Goal: Information Seeking & Learning: Learn about a topic

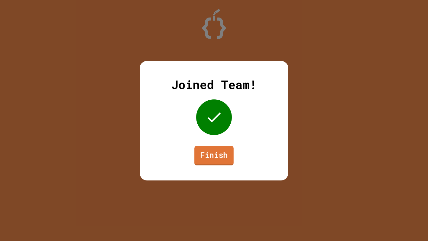
click at [211, 151] on link "Finish" at bounding box center [213, 156] width 39 height 20
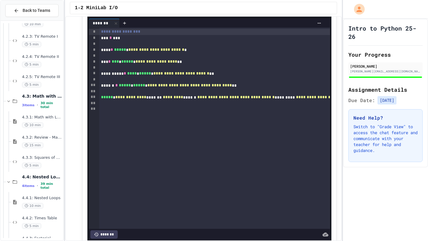
scroll to position [623, 0]
click at [32, 155] on span "4.3.3: Squares of Numbers" at bounding box center [42, 157] width 40 height 5
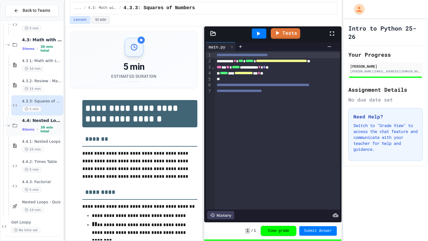
scroll to position [681, 0]
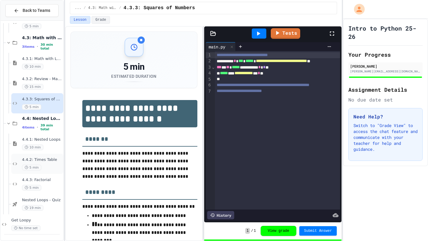
click at [44, 165] on div "5 min" at bounding box center [42, 168] width 40 height 6
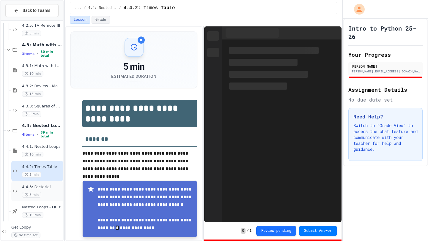
click at [44, 183] on div "4.4.3: Factorial 5 min" at bounding box center [37, 191] width 52 height 20
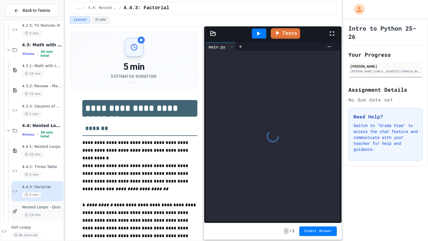
click at [45, 209] on span "Nested Loops - Quiz" at bounding box center [42, 207] width 40 height 5
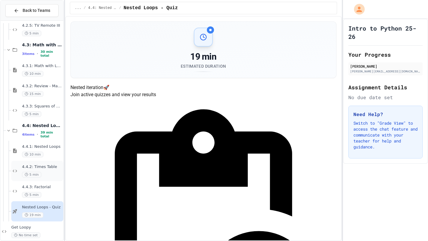
click at [45, 181] on div "4.4.2: Times Table 5 min" at bounding box center [37, 171] width 52 height 20
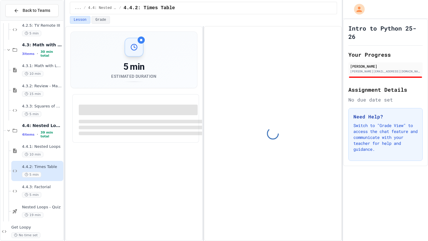
click at [45, 187] on span "4.4.3: Factorial" at bounding box center [42, 187] width 40 height 5
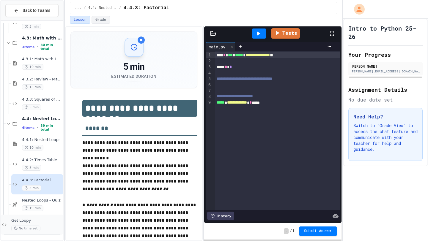
click at [46, 224] on div "Get Loopy No time set" at bounding box center [36, 224] width 51 height 13
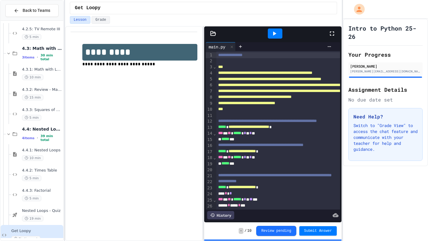
scroll to position [670, 0]
click at [43, 110] on span "4.3.3: Squares of Numbers" at bounding box center [42, 110] width 40 height 5
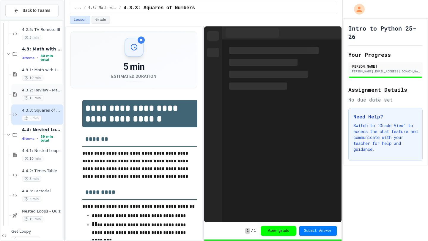
click at [48, 92] on span "4.3.2: Review - Math with Loops" at bounding box center [42, 90] width 40 height 5
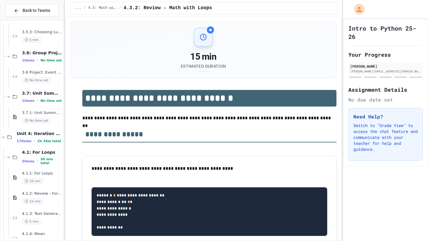
scroll to position [319, 0]
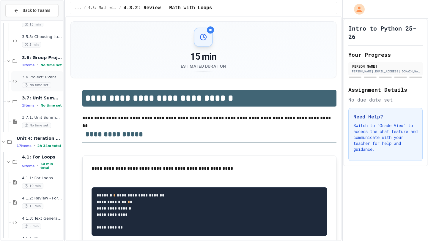
click at [45, 78] on span "3.6 Project: Event Tickets" at bounding box center [42, 77] width 40 height 5
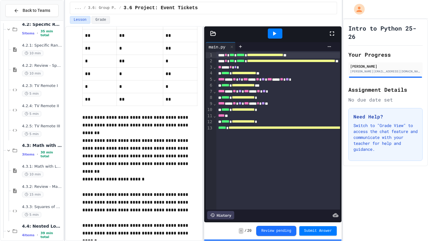
scroll to position [570, 0]
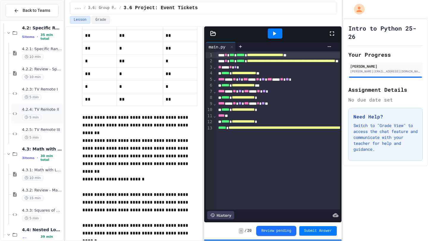
click at [48, 108] on span "4.2.4: TV Remote II" at bounding box center [42, 109] width 40 height 5
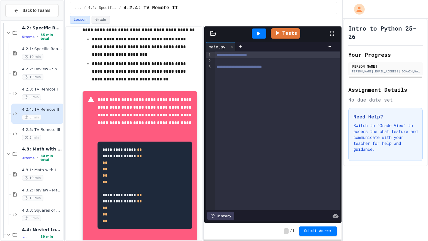
scroll to position [249, 0]
click at [44, 88] on span "4.2.3: TV Remote I" at bounding box center [42, 89] width 40 height 5
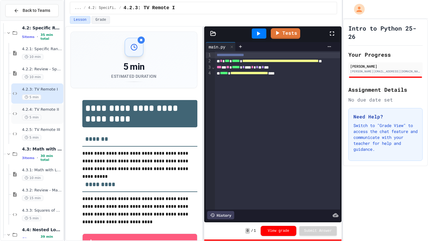
click at [46, 108] on span "4.2.4: TV Remote II" at bounding box center [42, 109] width 40 height 5
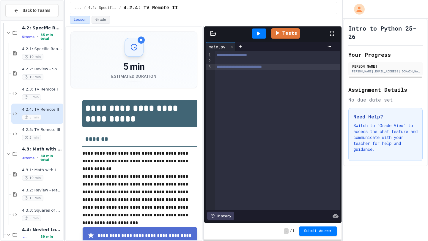
click at [243, 104] on div "**********" at bounding box center [277, 130] width 125 height 159
click at [241, 65] on span "**********" at bounding box center [239, 67] width 45 height 4
click at [240, 63] on div at bounding box center [277, 61] width 125 height 6
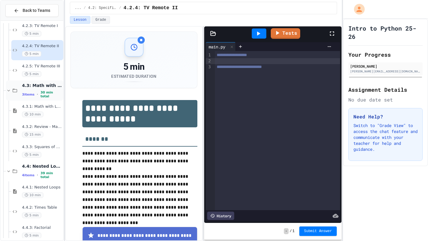
scroll to position [681, 0]
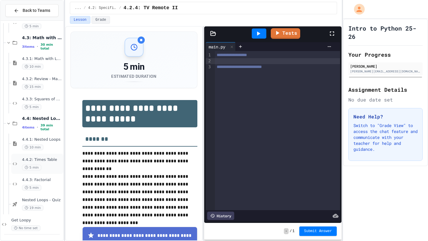
click at [56, 162] on span "4.4.2: Times Table" at bounding box center [42, 160] width 40 height 5
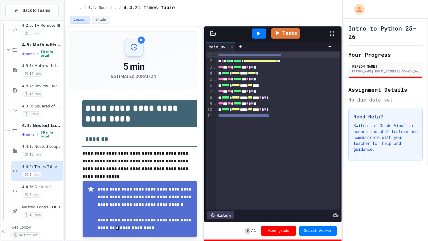
click at [269, 115] on span "**********" at bounding box center [243, 116] width 51 height 4
click at [298, 111] on div "***** * ***** **** *** *** * * *" at bounding box center [278, 110] width 124 height 6
click at [255, 35] on icon at bounding box center [258, 33] width 7 height 7
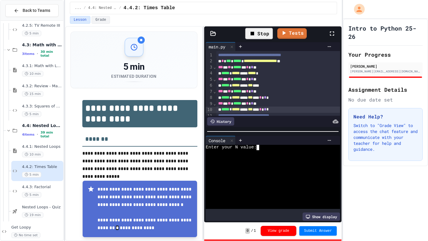
click at [228, 175] on div at bounding box center [270, 174] width 128 height 5
click at [269, 67] on div "*** * ** ***** * * * * * *" at bounding box center [278, 68] width 124 height 6
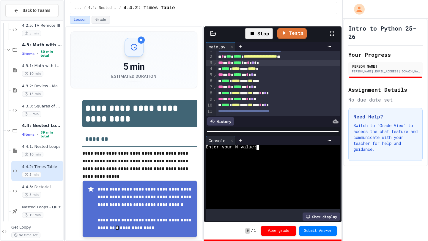
click at [266, 183] on div at bounding box center [270, 185] width 128 height 5
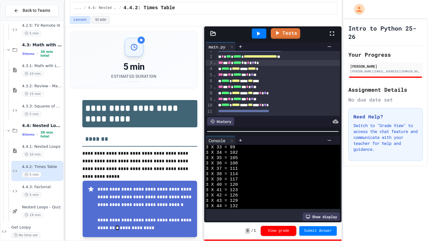
scroll to position [1004, 0]
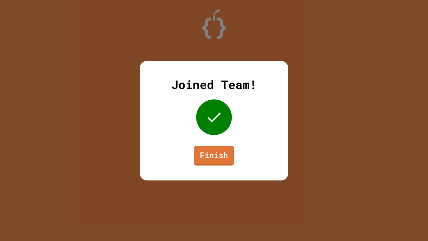
click at [204, 153] on link "Finish" at bounding box center [214, 156] width 40 height 20
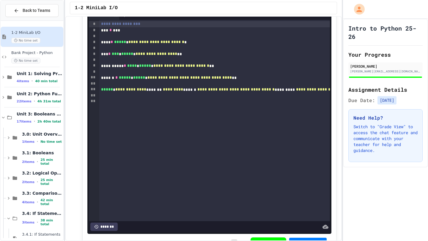
scroll to position [257, 0]
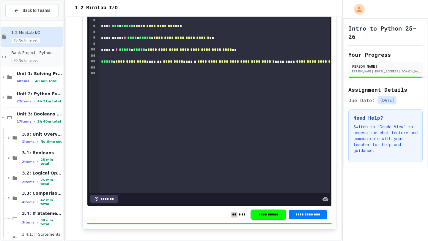
click at [36, 53] on span "Bank Project - Python" at bounding box center [36, 53] width 51 height 5
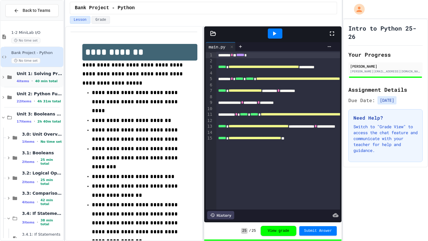
click at [46, 75] on span "Unit 1: Solving Problems in Computer Science" at bounding box center [39, 73] width 45 height 5
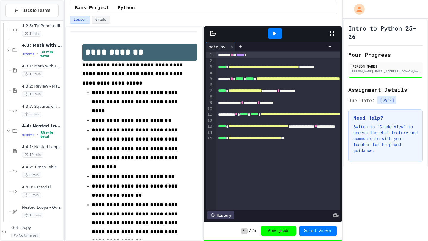
scroll to position [713, 0]
click at [43, 191] on span "4.4.3: Factorial" at bounding box center [42, 188] width 40 height 5
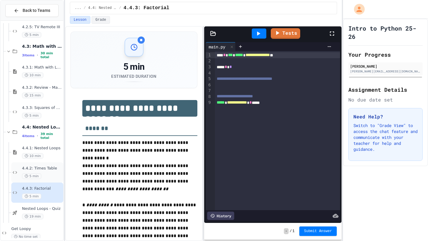
click at [45, 175] on div "5 min" at bounding box center [42, 177] width 40 height 6
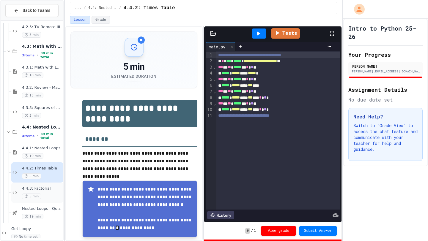
scroll to position [722, 0]
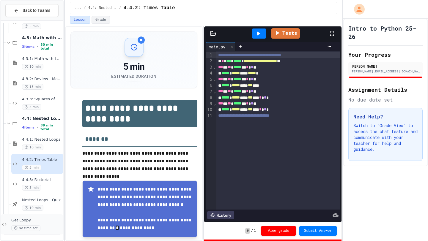
click at [44, 221] on span "Get Loopy" at bounding box center [36, 220] width 51 height 5
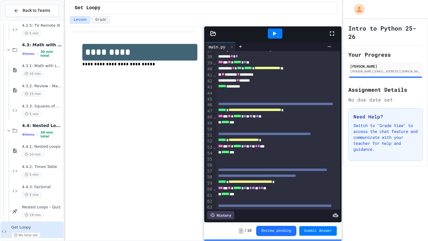
scroll to position [297, 0]
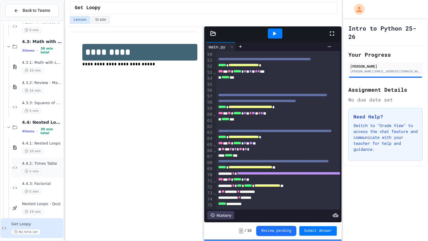
click at [39, 165] on span "4.4.2: Times Table" at bounding box center [42, 163] width 40 height 5
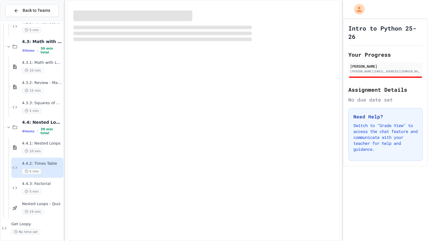
scroll to position [715, 0]
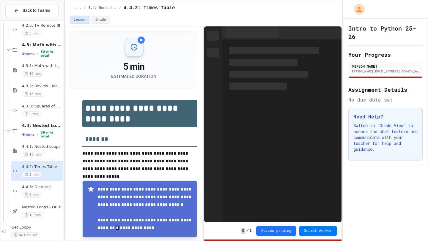
click at [46, 190] on span "4.4.3: Factorial" at bounding box center [42, 187] width 40 height 5
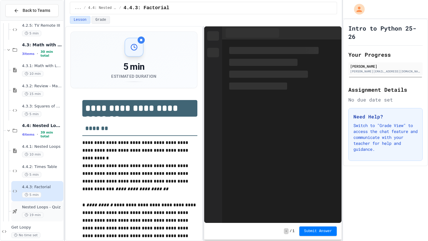
click at [47, 205] on span "Nested Loops - Quiz" at bounding box center [42, 207] width 40 height 5
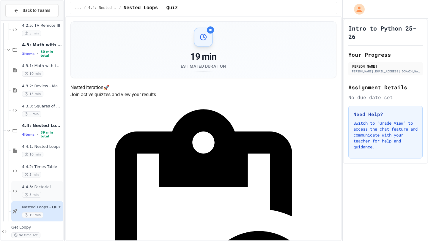
click at [47, 185] on span "4.4.3: Factorial" at bounding box center [42, 187] width 40 height 5
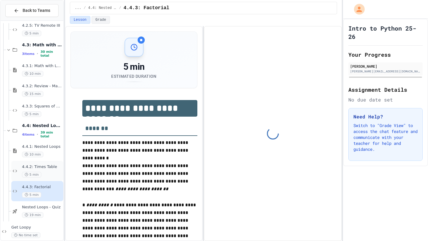
click at [48, 173] on div "5 min" at bounding box center [42, 175] width 40 height 6
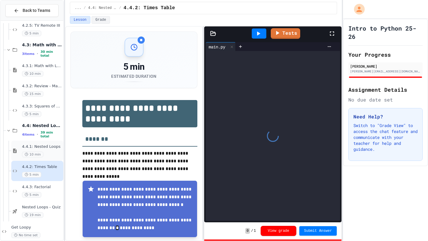
click at [48, 149] on span "4.4.1: Nested Loops" at bounding box center [42, 146] width 40 height 5
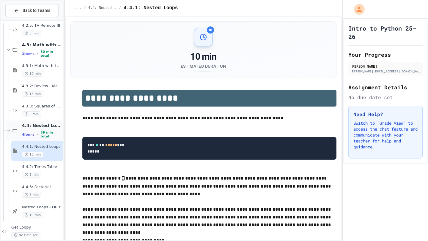
click at [50, 128] on span "4.4: Nested Loops" at bounding box center [42, 125] width 40 height 5
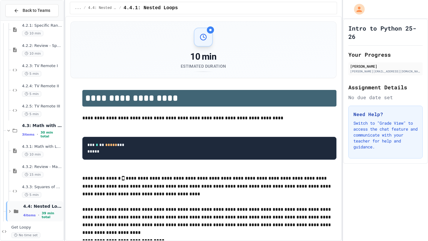
click at [36, 209] on span "4.4: Nested Loops" at bounding box center [42, 206] width 39 height 5
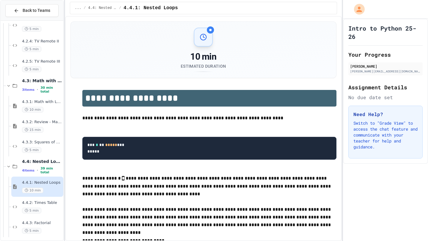
scroll to position [722, 0]
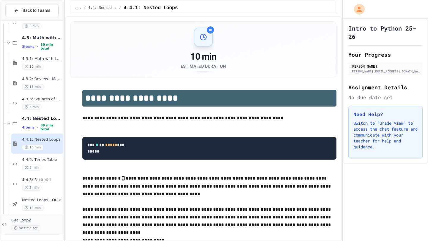
click at [45, 227] on div "No time set" at bounding box center [36, 229] width 51 height 6
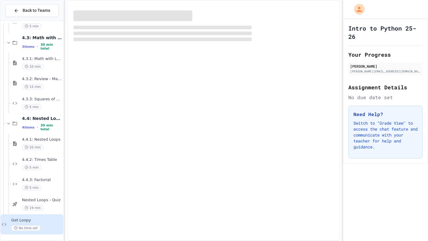
scroll to position [715, 0]
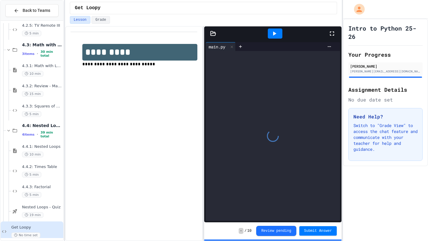
click at [37, 185] on span "4.4.3: Factorial" at bounding box center [42, 187] width 40 height 5
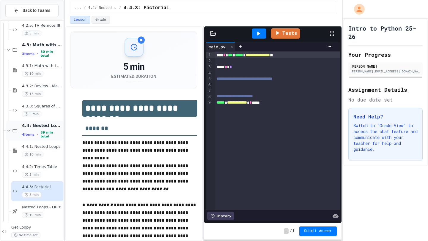
click at [38, 135] on span "•" at bounding box center [37, 134] width 1 height 5
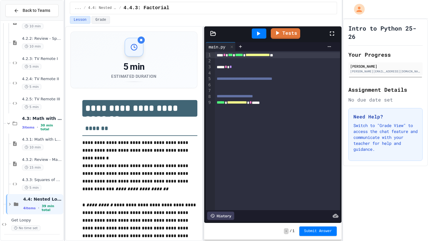
scroll to position [634, 0]
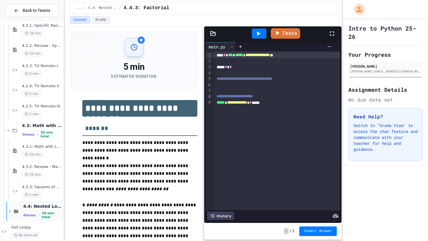
click at [33, 211] on div "4.4: Nested Loops 4 items • 39 min total" at bounding box center [42, 212] width 39 height 16
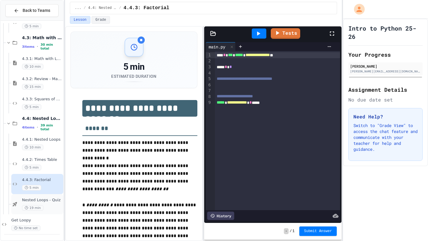
click at [30, 200] on span "Nested Loops - Quiz" at bounding box center [42, 200] width 40 height 5
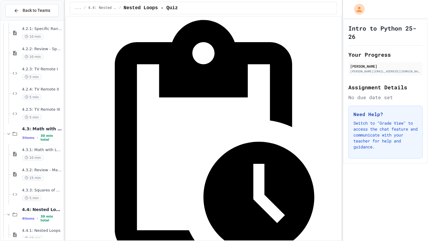
scroll to position [722, 0]
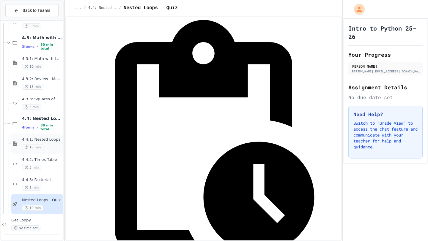
click at [55, 144] on div "4.4.1: Nested Loops 10 min" at bounding box center [42, 143] width 40 height 13
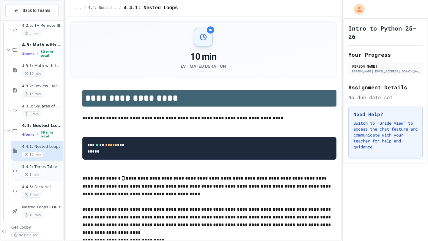
click at [53, 172] on div "5 min" at bounding box center [42, 175] width 40 height 6
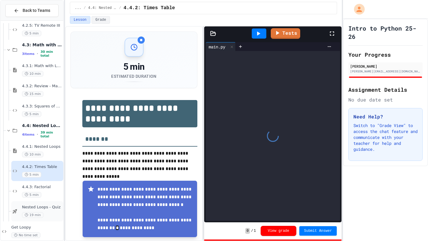
click at [46, 204] on div "Nested Loops - Quiz 19 min" at bounding box center [37, 212] width 52 height 20
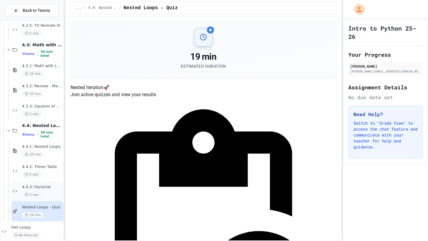
click at [52, 186] on span "4.4.3: Factorial" at bounding box center [42, 187] width 40 height 5
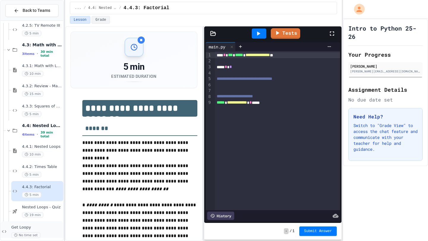
click at [49, 226] on span "Get Loopy" at bounding box center [36, 227] width 51 height 5
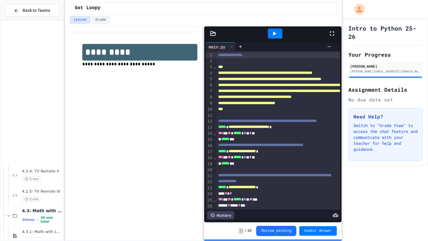
scroll to position [722, 0]
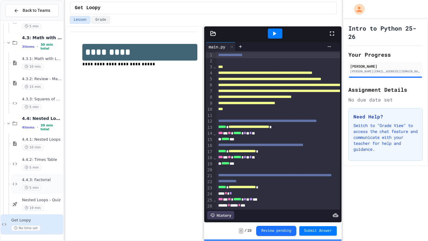
click at [55, 183] on div "4.4.3: Factorial 5 min" at bounding box center [42, 184] width 40 height 13
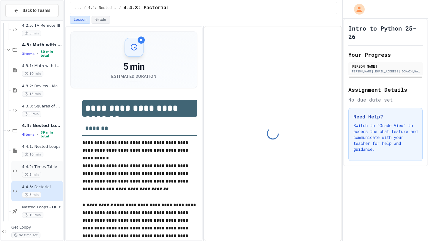
click at [55, 170] on div "4.4.2: Times Table 5 min" at bounding box center [42, 171] width 40 height 13
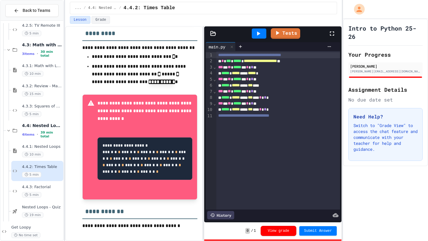
scroll to position [301, 0]
drag, startPoint x: 103, startPoint y: 69, endPoint x: 120, endPoint y: 78, distance: 19.4
click at [120, 138] on pre "**********" at bounding box center [144, 159] width 95 height 43
drag, startPoint x: 104, startPoint y: 62, endPoint x: 154, endPoint y: 67, distance: 50.2
click at [154, 138] on pre "**********" at bounding box center [144, 159] width 95 height 43
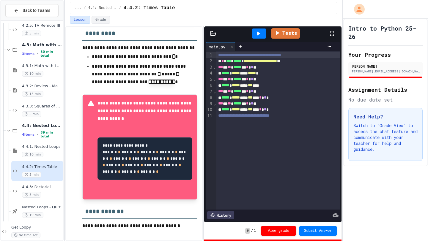
drag, startPoint x: 154, startPoint y: 67, endPoint x: 152, endPoint y: 72, distance: 5.5
click at [153, 138] on pre "**********" at bounding box center [144, 159] width 95 height 43
click at [259, 32] on icon at bounding box center [258, 34] width 3 height 4
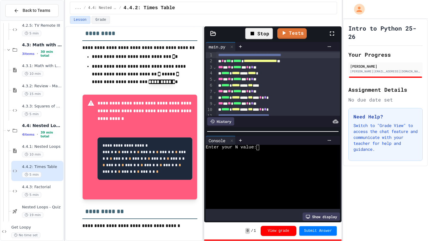
click at [271, 163] on div at bounding box center [270, 163] width 128 height 5
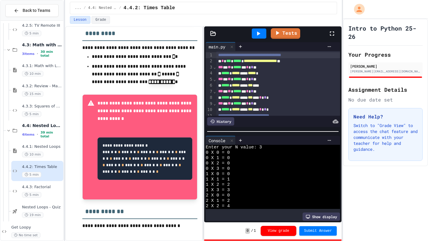
scroll to position [1, 0]
click at [260, 34] on icon at bounding box center [258, 33] width 7 height 7
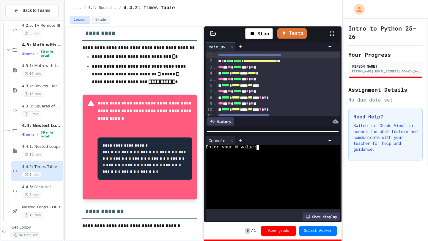
click at [270, 157] on div at bounding box center [270, 158] width 128 height 5
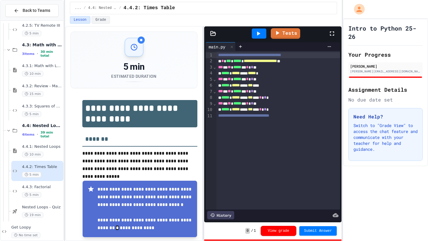
click at [265, 25] on div "Lesson Grade" at bounding box center [203, 21] width 277 height 10
click at [265, 29] on div at bounding box center [259, 34] width 15 height 10
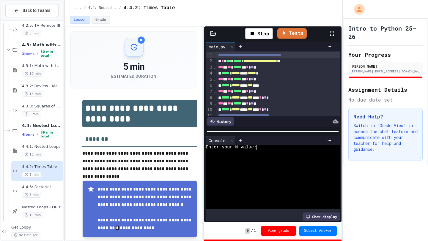
click at [259, 160] on div at bounding box center [270, 158] width 128 height 5
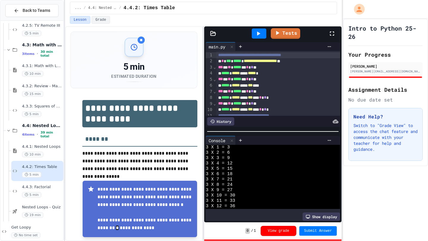
scroll to position [1359, 0]
click at [259, 34] on icon at bounding box center [258, 34] width 3 height 4
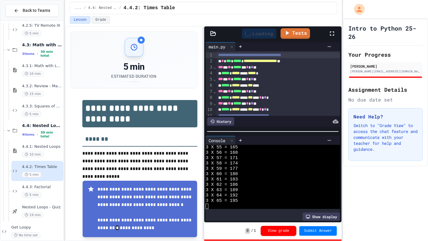
scroll to position [0, 0]
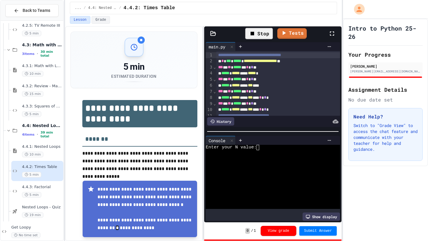
click at [262, 176] on div at bounding box center [270, 174] width 128 height 5
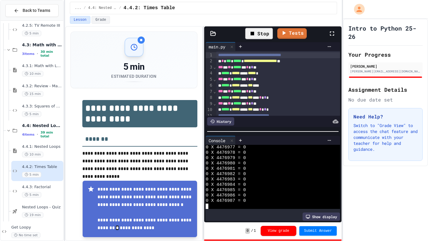
click at [273, 203] on div "0 X 4476987 = 0" at bounding box center [270, 201] width 128 height 5
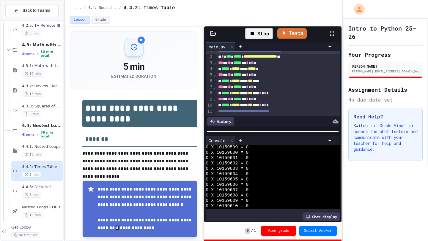
click at [251, 29] on div "Stop" at bounding box center [259, 33] width 28 height 11
click at [257, 203] on div "0 X 10184949 = 0" at bounding box center [270, 201] width 128 height 5
click at [331, 223] on div "0 / 1 View grade Submit Answer" at bounding box center [272, 231] width 137 height 17
click at [323, 217] on div "Show display" at bounding box center [321, 217] width 37 height 8
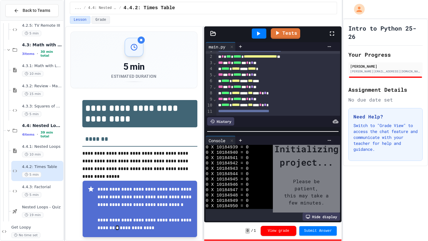
click at [323, 217] on div "Hide display" at bounding box center [321, 217] width 37 height 8
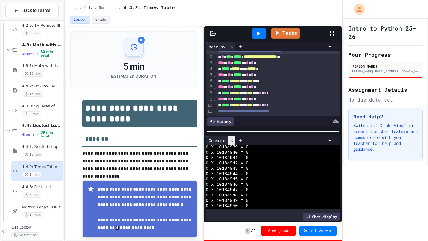
click at [234, 142] on icon at bounding box center [232, 141] width 4 height 4
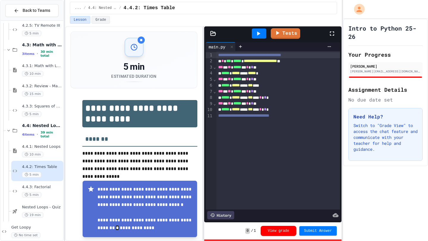
click at [218, 55] on div "**********" at bounding box center [278, 55] width 124 height 6
click at [303, 115] on div "**********" at bounding box center [278, 116] width 124 height 6
click at [303, 124] on div "**********" at bounding box center [278, 130] width 124 height 159
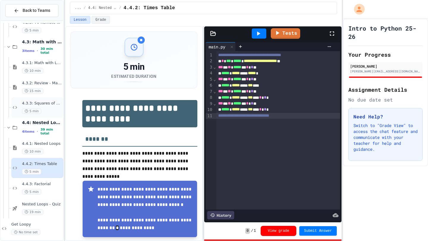
scroll to position [722, 0]
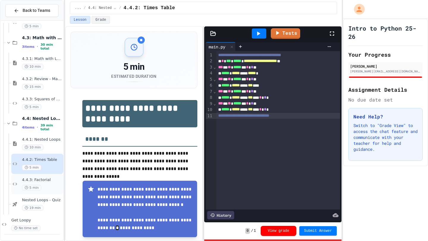
click at [37, 181] on span "4.4.3: Factorial" at bounding box center [42, 180] width 40 height 5
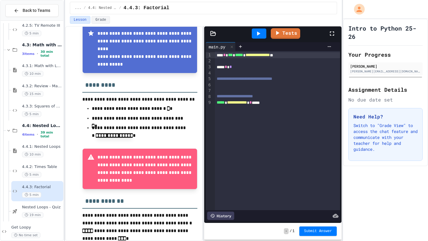
scroll to position [238, 0]
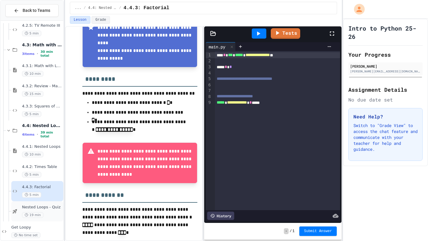
click at [30, 202] on div "Nested Loops - Quiz 19 min" at bounding box center [37, 212] width 52 height 20
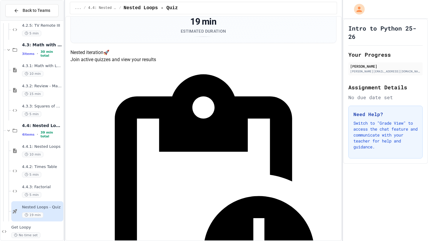
scroll to position [35, 0]
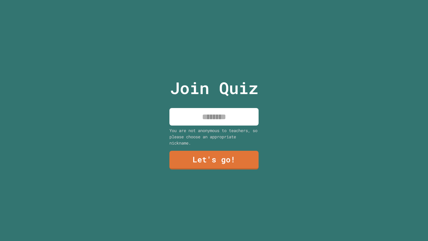
click at [205, 123] on input at bounding box center [213, 117] width 89 height 18
type input "******"
click at [195, 161] on link "Let's go!" at bounding box center [214, 159] width 90 height 19
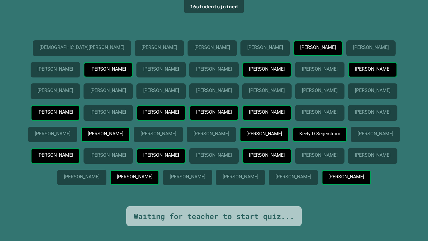
click at [189, 7] on div "16 student s joined" at bounding box center [213, 6] width 59 height 13
drag, startPoint x: 189, startPoint y: 8, endPoint x: 194, endPoint y: 9, distance: 5.4
click at [194, 9] on div "16 student s joined" at bounding box center [213, 6] width 59 height 13
click at [197, 9] on div "16 student s joined" at bounding box center [213, 6] width 59 height 13
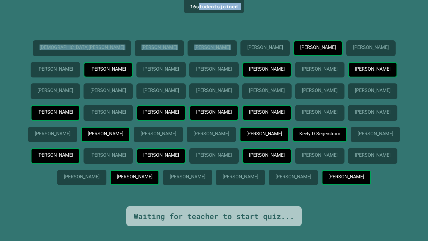
drag, startPoint x: 197, startPoint y: 9, endPoint x: 256, endPoint y: 2, distance: 59.5
click at [256, 2] on div "16 student s joined Christian Snyder Elena Zhu Karam Shaban Dylan Parkinson Sid…" at bounding box center [214, 120] width 428 height 241
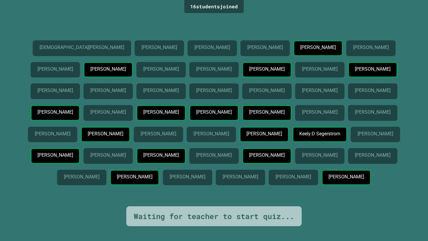
click at [254, 10] on div "16 student s joined Christian Snyder Elena Zhu Karam Shaban Dylan Parkinson Sid…" at bounding box center [214, 120] width 428 height 241
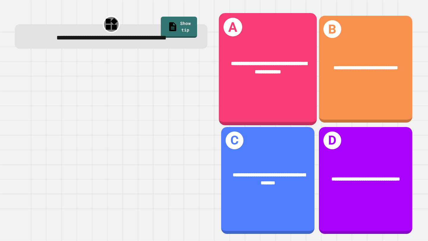
click at [297, 67] on span "**********" at bounding box center [269, 68] width 76 height 14
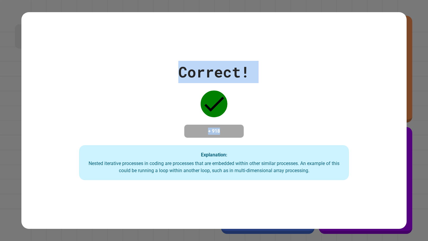
drag, startPoint x: 224, startPoint y: 136, endPoint x: 180, endPoint y: 71, distance: 78.1
click at [180, 71] on div "Correct! + 918 Explanation: Nested iterative processes in coding are processes …" at bounding box center [213, 120] width 385 height 119
click at [167, 89] on div "Correct! + 918 Explanation: Nested iterative processes in coding are processes …" at bounding box center [213, 120] width 385 height 119
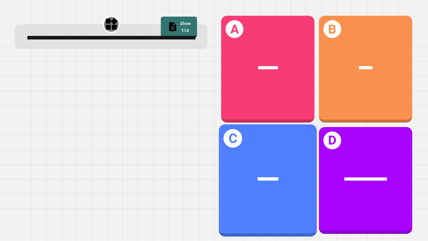
click at [279, 148] on div "**********" at bounding box center [268, 181] width 98 height 112
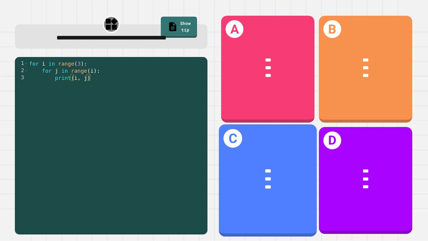
click at [288, 166] on div "*** *** ***" at bounding box center [268, 179] width 98 height 46
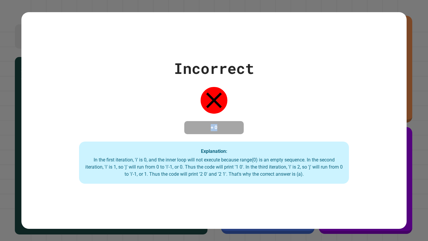
drag, startPoint x: 220, startPoint y: 127, endPoint x: 170, endPoint y: 79, distance: 69.6
click at [170, 79] on div "Incorrect + 0 Explanation: In the first iteration, 'i' is 0, and the inner loop…" at bounding box center [213, 120] width 385 height 127
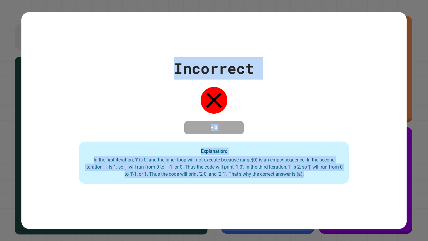
drag, startPoint x: 175, startPoint y: 70, endPoint x: 310, endPoint y: 185, distance: 177.1
click at [310, 184] on div "Incorrect + 0 Explanation: In the first iteration, 'i' is 0, and the inner loop…" at bounding box center [213, 120] width 385 height 127
click at [310, 184] on div "Explanation: In the first iteration, 'i' is 0, and the inner loop will not exec…" at bounding box center [214, 163] width 270 height 42
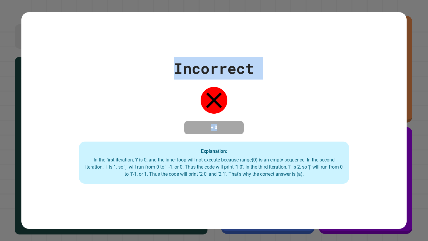
drag, startPoint x: 220, startPoint y: 130, endPoint x: 158, endPoint y: 69, distance: 86.2
click at [158, 69] on div "Incorrect + 0 Explanation: In the first iteration, 'i' is 0, and the inner loop…" at bounding box center [213, 120] width 385 height 127
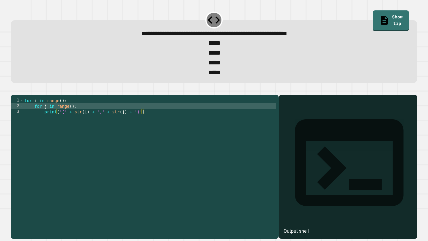
click at [110, 117] on div "for i in range ( ) : for j in range ( ) : print ( '(' + str ( i ) + ',' + str (…" at bounding box center [149, 163] width 253 height 130
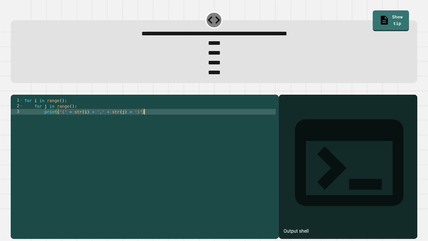
click at [159, 127] on div "for i in range ( ) : for j in range ( ) : print ( '(' + str ( i ) + ',' + str (…" at bounding box center [149, 163] width 253 height 130
click at [14, 90] on icon "button" at bounding box center [14, 90] width 0 height 0
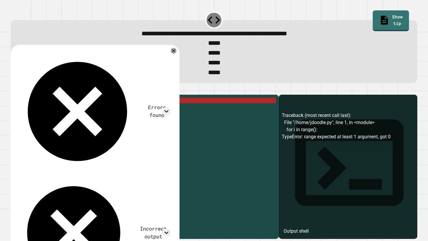
click at [63, 113] on div "for i in range ( ) : for j in range ( ) : print ( '(' + str ( i ) + ',' + str (…" at bounding box center [149, 163] width 253 height 130
click at [62, 113] on div "for i in range ( ) : for j in range ( ) : print ( '(' + str ( i ) + ',' + str (…" at bounding box center [149, 163] width 253 height 130
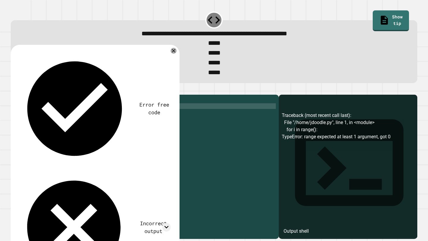
click at [72, 118] on div "for i in range ( 3 ) : for j in range ( ) : print ( '(' + str ( i ) + ',' + str…" at bounding box center [149, 163] width 253 height 130
click at [14, 90] on icon "button" at bounding box center [14, 90] width 0 height 0
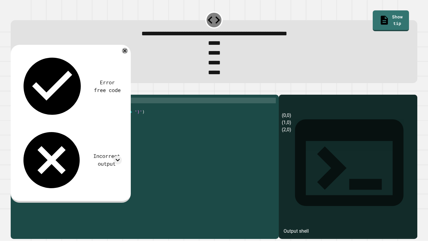
click at [63, 110] on div "for i in range ( 3 ) : for j in range ( 1 ) : print ( '(' + str ( i ) + ',' + s…" at bounding box center [149, 163] width 253 height 130
type textarea "**********"
click at [14, 90] on button "button" at bounding box center [14, 90] width 0 height 0
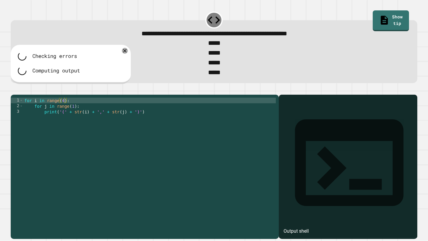
click at [64, 114] on div "for i in range ( 4 ) : for j in range ( 1 ) : print ( '(' + str ( i ) + ',' + s…" at bounding box center [149, 163] width 253 height 130
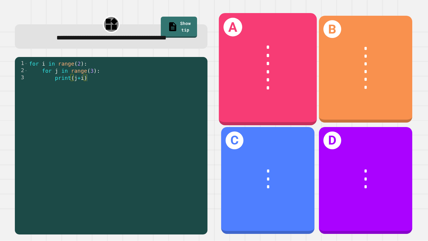
click at [283, 90] on div "*" at bounding box center [268, 88] width 76 height 8
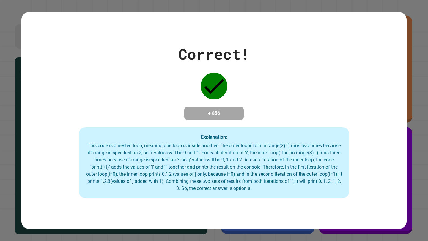
click at [283, 90] on div "Correct! + 856 Explanation: This code is a nested loop, meaning one loop is ins…" at bounding box center [213, 120] width 385 height 155
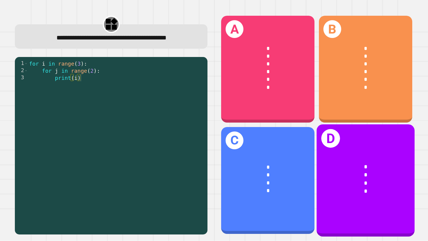
click at [342, 164] on div "*" at bounding box center [366, 167] width 76 height 8
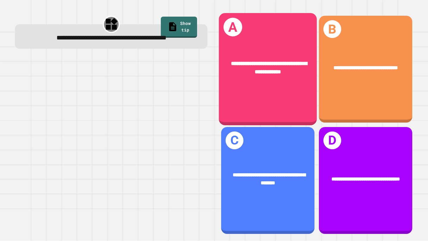
click at [294, 85] on div "**********" at bounding box center [268, 68] width 98 height 38
